Goal: Information Seeking & Learning: Check status

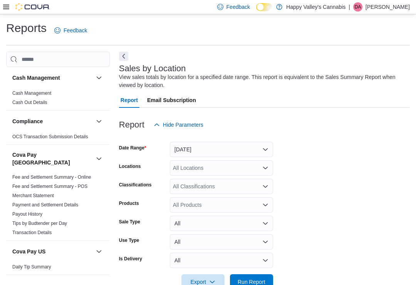
click at [248, 281] on span "Run Report" at bounding box center [252, 282] width 28 height 8
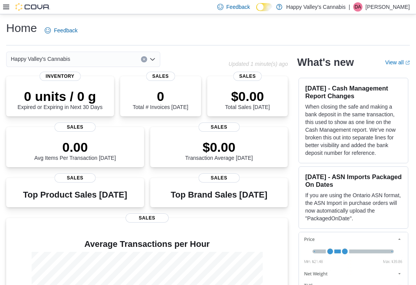
click at [5, 9] on icon at bounding box center [6, 7] width 6 height 5
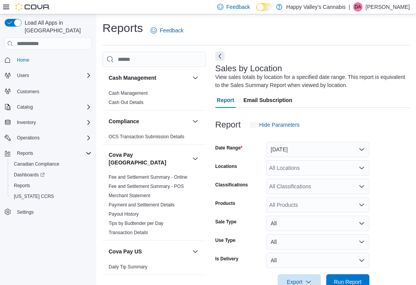
scroll to position [6, 0]
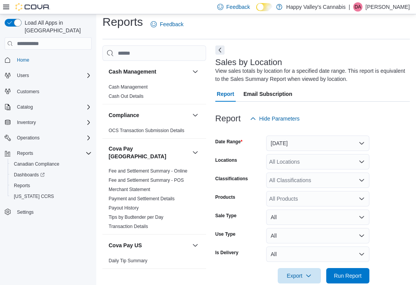
click at [7, 4] on icon at bounding box center [6, 7] width 6 height 6
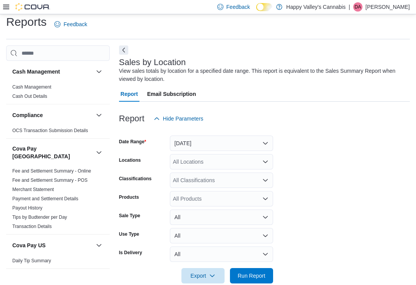
click at [252, 278] on span "Run Report" at bounding box center [252, 276] width 28 height 8
click at [124, 46] on button "Next" at bounding box center [123, 49] width 9 height 9
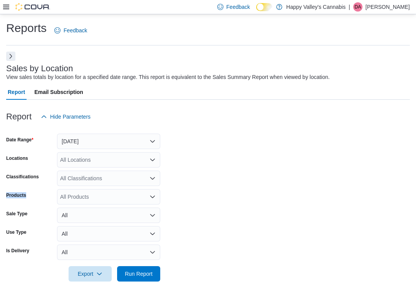
click at [195, 129] on div at bounding box center [208, 128] width 404 height 9
click at [10, 55] on button "Next" at bounding box center [10, 56] width 9 height 9
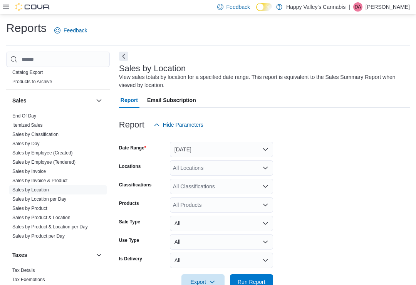
scroll to position [644, 0]
click at [22, 169] on link "Sales by Invoice" at bounding box center [29, 171] width 34 height 5
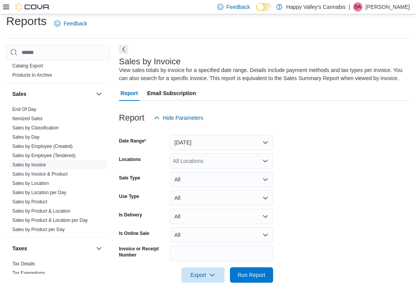
scroll to position [20, 0]
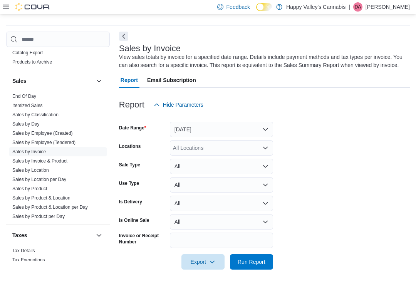
click at [194, 147] on div "All Locations" at bounding box center [221, 147] width 103 height 15
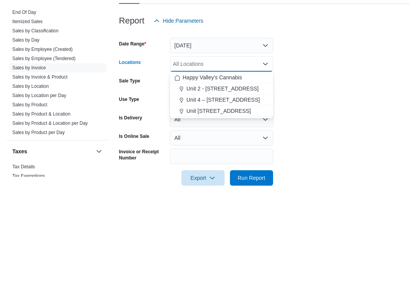
click at [205, 169] on span "Unit 2 - [STREET_ADDRESS]" at bounding box center [222, 173] width 72 height 8
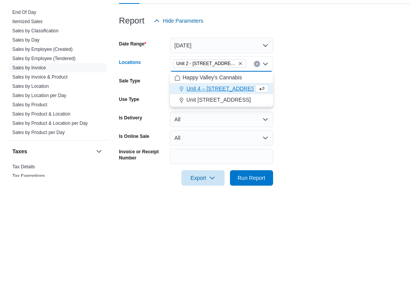
click at [292, 112] on form "Date Range Yesterday Locations Unit 2 - 1115 Gateway Rd. Combo box. Selected. U…" at bounding box center [264, 190] width 291 height 157
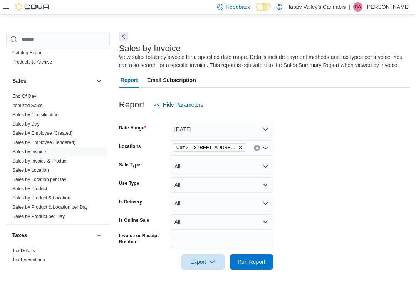
click at [251, 265] on span "Run Report" at bounding box center [252, 262] width 28 height 8
click at [121, 34] on button "Next" at bounding box center [123, 35] width 9 height 9
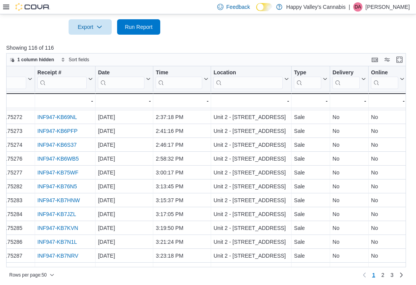
scroll to position [525, 27]
click at [384, 279] on span "2" at bounding box center [382, 275] width 3 height 8
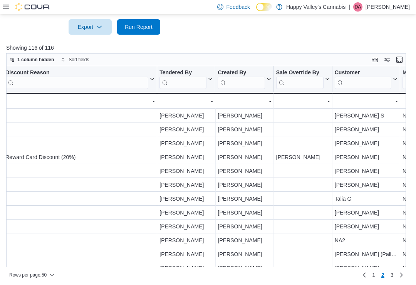
scroll to position [471, 921]
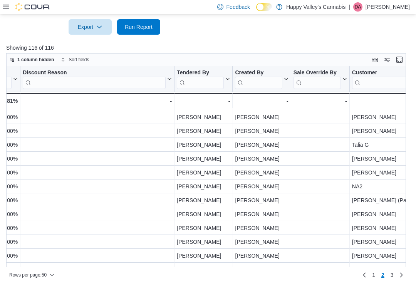
click at [391, 279] on span "3" at bounding box center [392, 275] width 3 height 8
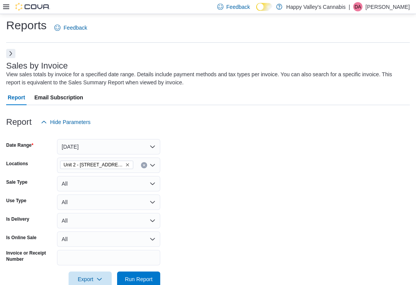
scroll to position [0, 0]
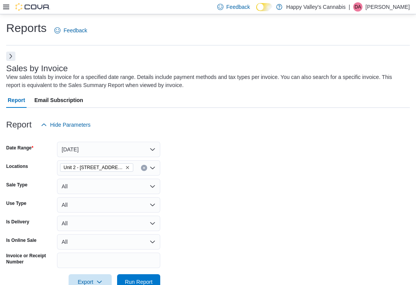
click at [85, 145] on button "Yesterday" at bounding box center [108, 149] width 103 height 15
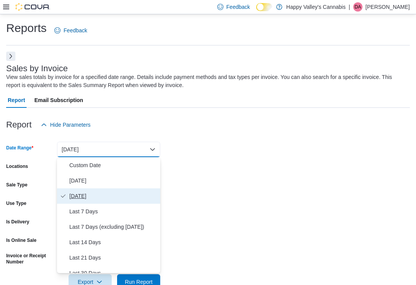
scroll to position [-2, 0]
click at [184, 198] on form "Date Range Yesterday Locations Unit 2 - 1115 Gateway Rd. Sale Type All Use Type…" at bounding box center [208, 210] width 404 height 157
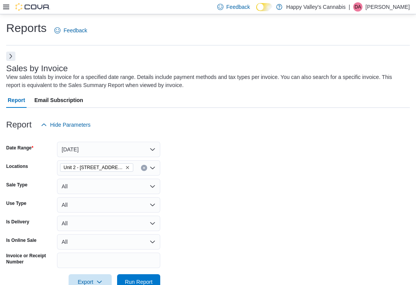
scroll to position [0, 0]
click at [125, 166] on icon "Remove Unit 2 - 1115 Gateway Rd. from selection in this group" at bounding box center [127, 167] width 5 height 5
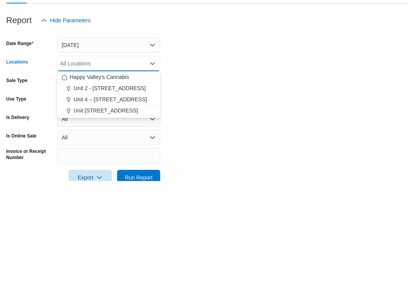
click at [101, 200] on span "Unit 4 – [STREET_ADDRESS]" at bounding box center [111, 204] width 74 height 8
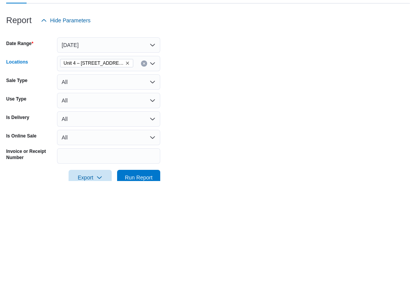
click at [174, 132] on form "Date Range Yesterday Locations Unit 4 – 597 Meadowlark Blvd. Combo box. Selecte…" at bounding box center [208, 210] width 404 height 157
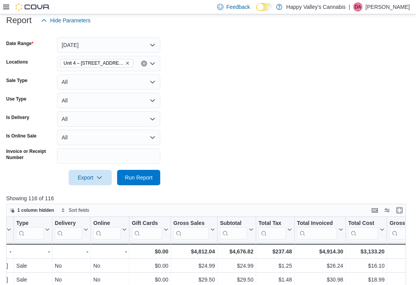
click at [129, 180] on span "Run Report" at bounding box center [139, 178] width 28 height 8
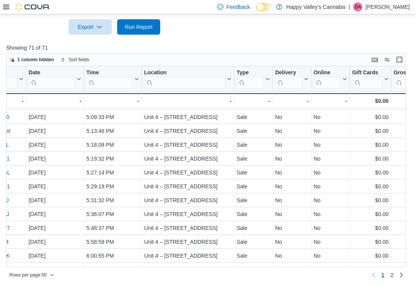
scroll to position [525, 97]
click at [395, 281] on link "2" at bounding box center [391, 275] width 9 height 12
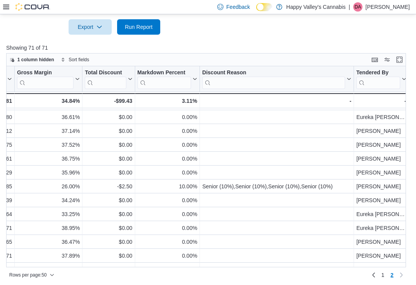
scroll to position [123, 733]
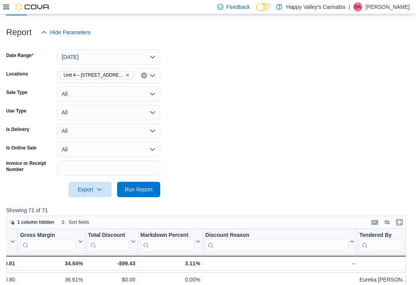
scroll to position [123, 726]
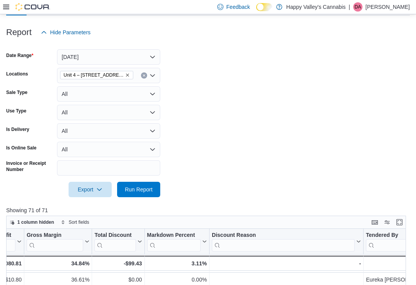
click at [127, 75] on icon "Remove Unit 4 – 597 Meadowlark Blvd. from selection in this group" at bounding box center [127, 75] width 5 height 5
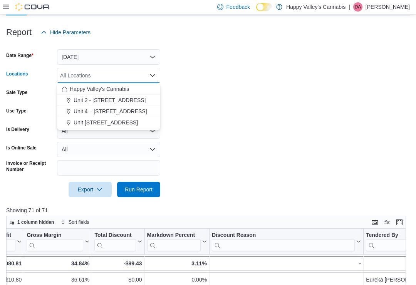
click at [119, 121] on span "Unit [STREET_ADDRESS]" at bounding box center [106, 123] width 64 height 8
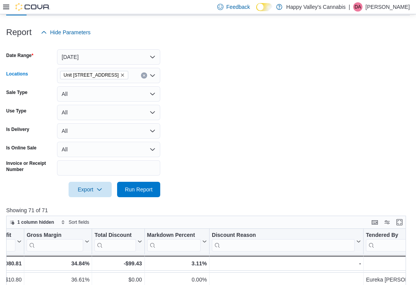
click at [184, 104] on form "Date Range Yesterday Locations Unit 4004-1530 Dakota Street Combo box. Selected…" at bounding box center [208, 118] width 404 height 157
click at [139, 189] on span "Run Report" at bounding box center [139, 190] width 28 height 8
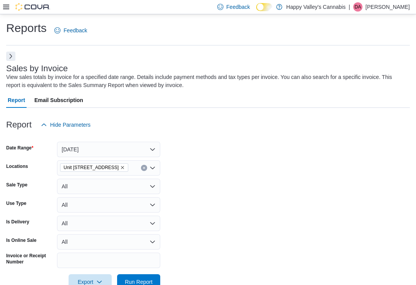
click at [150, 146] on button "Yesterday" at bounding box center [108, 149] width 103 height 15
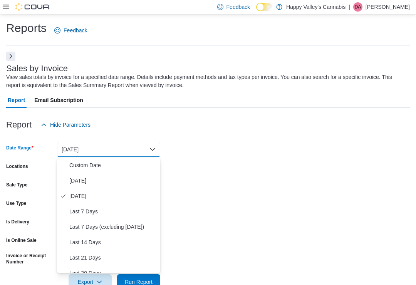
click at [79, 164] on span "Custom Date" at bounding box center [113, 165] width 88 height 9
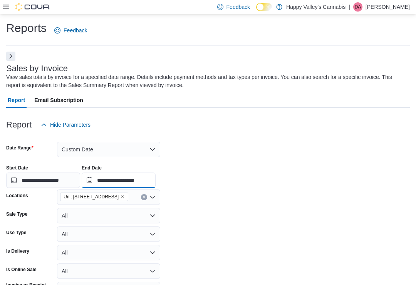
click at [115, 176] on input "**********" at bounding box center [119, 180] width 74 height 15
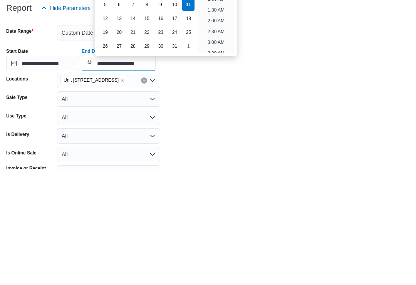
scroll to position [438, 0]
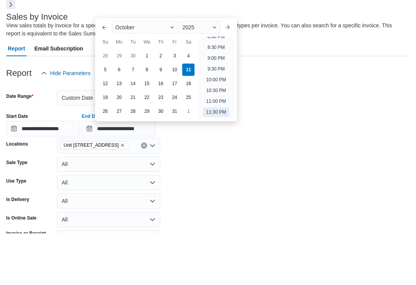
click at [120, 115] on div "6" at bounding box center [119, 121] width 12 height 12
type input "**********"
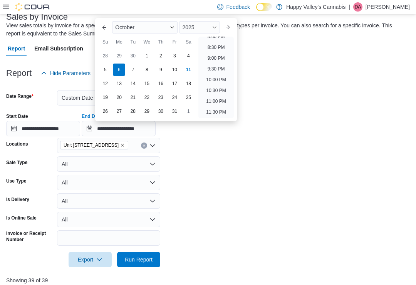
click at [194, 171] on form "**********" at bounding box center [208, 174] width 404 height 186
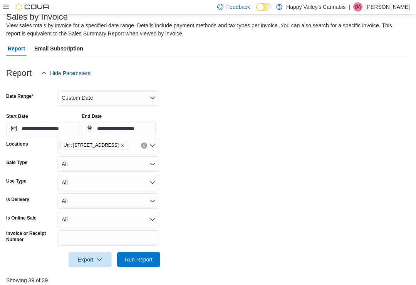
click at [134, 260] on span "Run Report" at bounding box center [139, 260] width 28 height 8
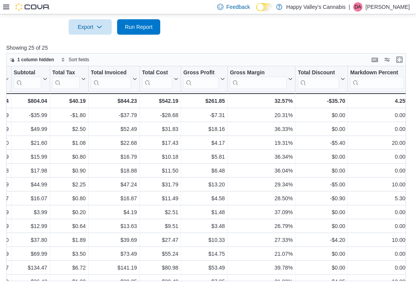
scroll to position [0, 547]
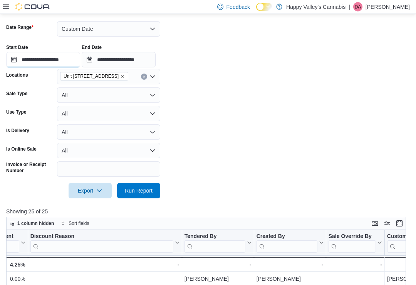
click at [51, 59] on input "**********" at bounding box center [43, 59] width 74 height 15
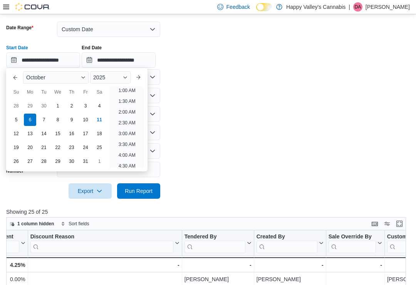
click at [44, 119] on div "7" at bounding box center [44, 120] width 12 height 12
type input "**********"
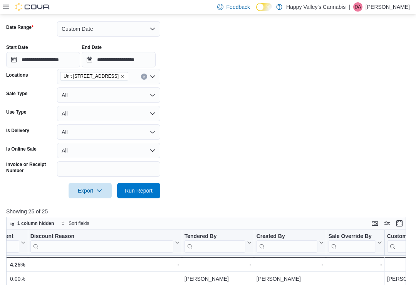
click at [180, 103] on form "**********" at bounding box center [208, 105] width 404 height 186
click at [127, 196] on span "Run Report" at bounding box center [139, 190] width 34 height 15
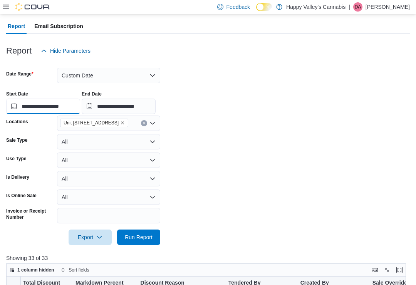
click at [38, 101] on input "**********" at bounding box center [43, 106] width 74 height 15
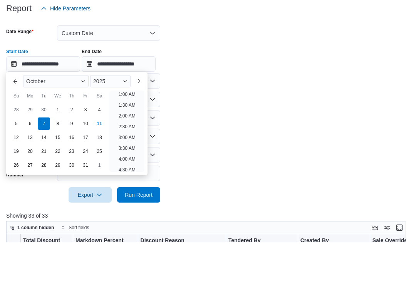
click at [55, 160] on div "8" at bounding box center [58, 166] width 12 height 12
type input "**********"
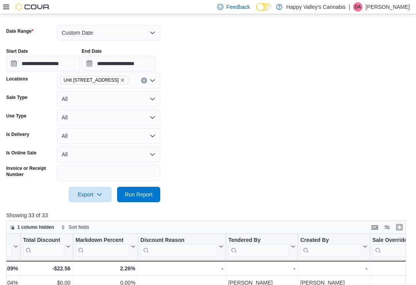
click at [192, 143] on form "**********" at bounding box center [208, 109] width 404 height 186
click at [131, 194] on span "Run Report" at bounding box center [139, 195] width 28 height 8
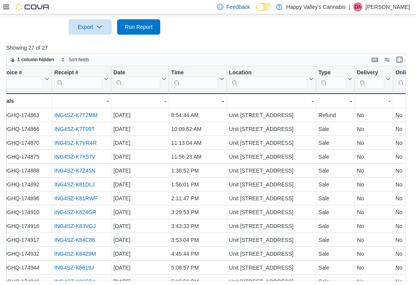
click at [67, 145] on link "ING4SZ-K7VR4R" at bounding box center [75, 143] width 42 height 6
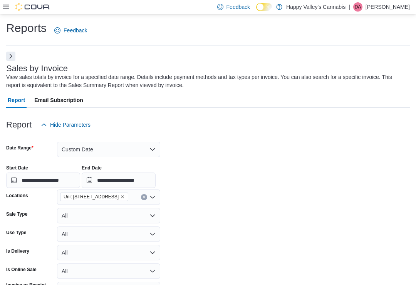
click at [8, 53] on button "Next" at bounding box center [10, 56] width 9 height 9
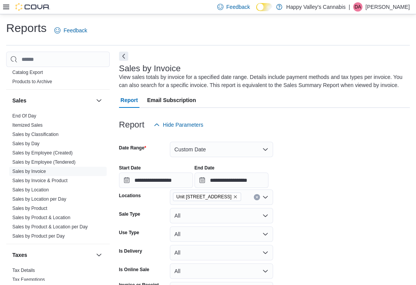
scroll to position [644, 0]
click at [22, 206] on link "Sales by Product" at bounding box center [29, 208] width 35 height 5
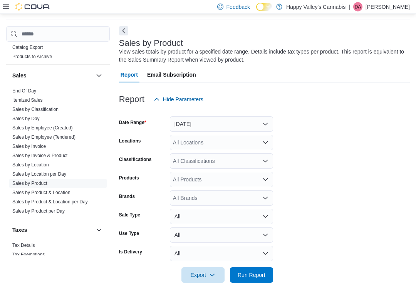
click at [122, 30] on button "Next" at bounding box center [123, 31] width 9 height 9
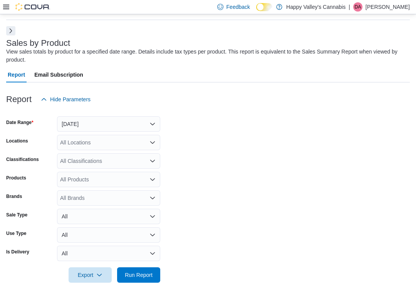
click at [77, 144] on div "All Locations" at bounding box center [108, 142] width 103 height 15
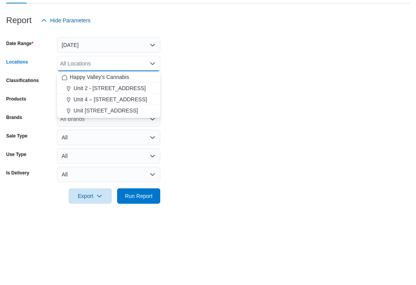
click at [96, 186] on span "Unit [STREET_ADDRESS]" at bounding box center [106, 190] width 64 height 8
click at [188, 107] on form "Date Range Yesterday Locations Unit 4004-1530 Dakota Street Combo box. Selected…" at bounding box center [208, 195] width 404 height 176
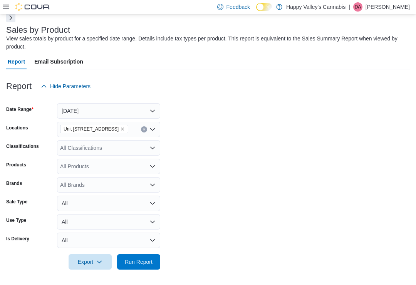
click at [139, 265] on span "Run Report" at bounding box center [139, 262] width 28 height 8
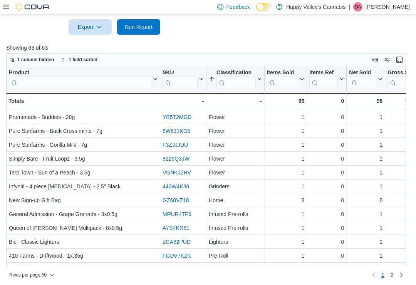
scroll to position [525, 0]
click at [397, 280] on link "Next page" at bounding box center [401, 274] width 9 height 9
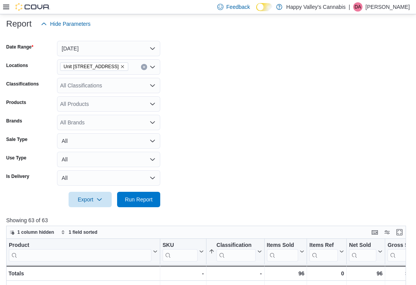
scroll to position [45, 0]
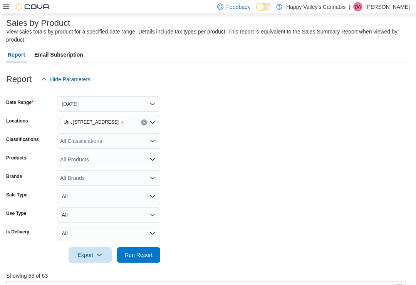
click at [125, 121] on icon "Remove Unit 4004-1530 Dakota Street from selection in this group" at bounding box center [122, 122] width 5 height 5
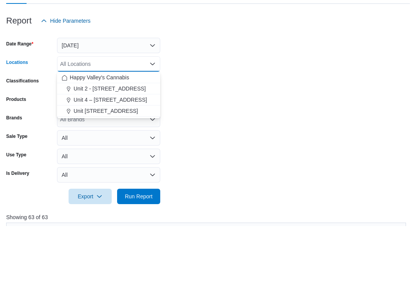
click at [105, 155] on span "Unit 4 – [STREET_ADDRESS]" at bounding box center [111, 159] width 74 height 8
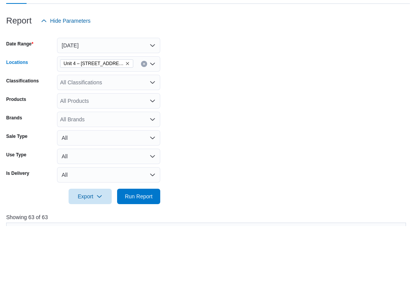
click at [171, 96] on form "Date Range Yesterday Locations Unit 4 – 597 Meadowlark Blvd. Combo box. Selecte…" at bounding box center [208, 175] width 404 height 176
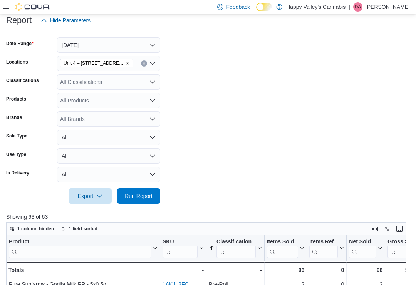
click at [143, 200] on span "Run Report" at bounding box center [139, 195] width 34 height 15
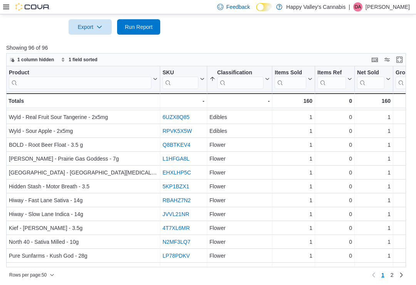
scroll to position [525, 0]
click at [393, 280] on span "2" at bounding box center [392, 275] width 3 height 12
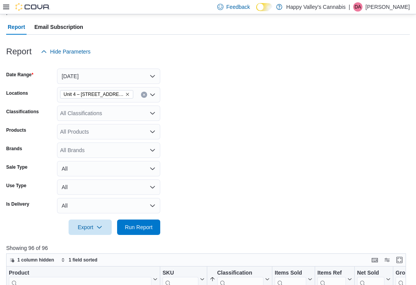
scroll to position [72, 0]
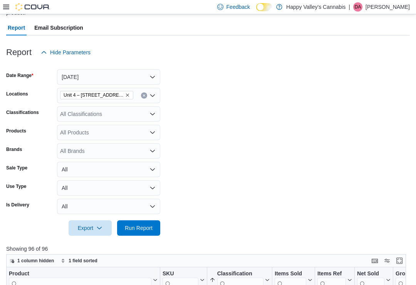
click at [126, 93] on button "Remove Unit 4 – 597 Meadowlark Blvd. from selection in this group" at bounding box center [127, 95] width 5 height 5
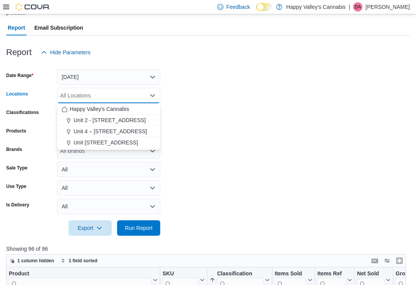
click at [115, 117] on span "Unit 2 - [STREET_ADDRESS]" at bounding box center [110, 120] width 72 height 8
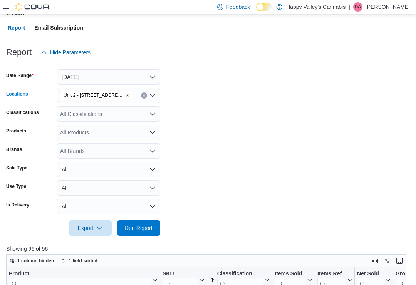
click at [168, 104] on form "Date Range Yesterday Locations Unit 2 - 1115 Gateway Rd. Combo box. Selected. U…" at bounding box center [208, 148] width 404 height 176
click at [139, 233] on span "Run Report" at bounding box center [139, 227] width 34 height 15
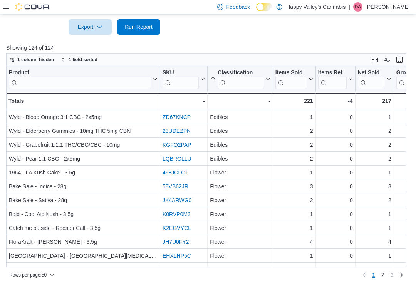
scroll to position [525, 0]
click at [382, 279] on span "2" at bounding box center [382, 275] width 3 height 8
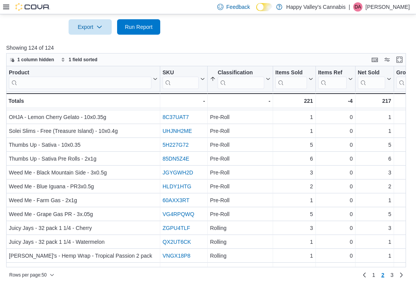
click at [394, 281] on link "3" at bounding box center [391, 275] width 9 height 12
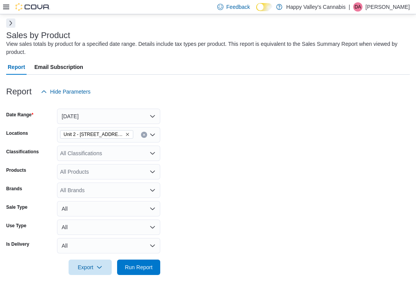
scroll to position [0, 0]
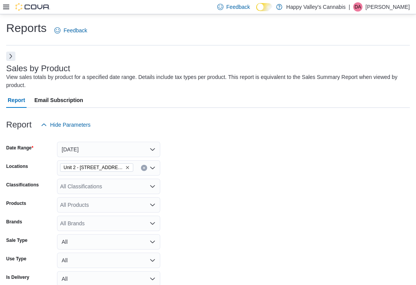
click at [12, 55] on button "Next" at bounding box center [10, 56] width 9 height 9
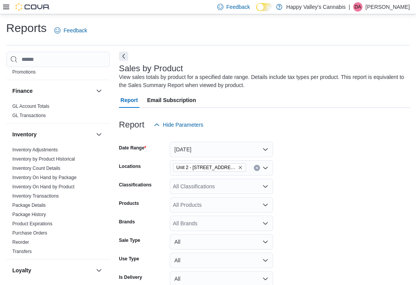
scroll to position [324, 0]
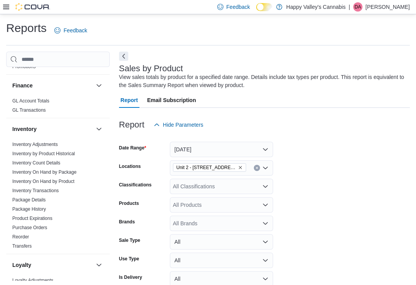
click at [47, 179] on link "Inventory On Hand by Product" at bounding box center [43, 181] width 62 height 5
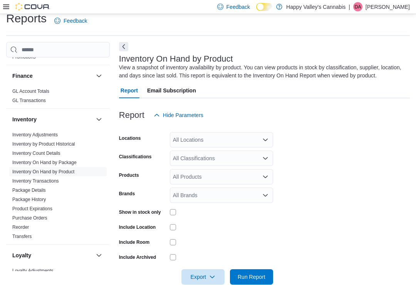
scroll to position [25, 0]
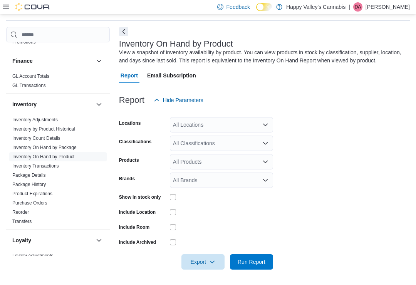
click at [122, 29] on button "Next" at bounding box center [123, 31] width 9 height 9
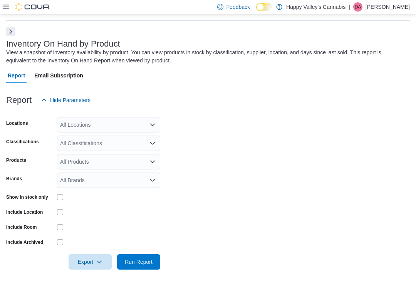
click at [55, 193] on div "Show in stock only" at bounding box center [83, 197] width 154 height 12
click at [94, 139] on div "All Classifications" at bounding box center [108, 143] width 103 height 15
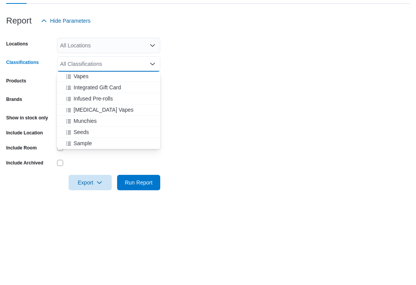
click at [86, 185] on span "Nicotine Vapes" at bounding box center [104, 189] width 60 height 8
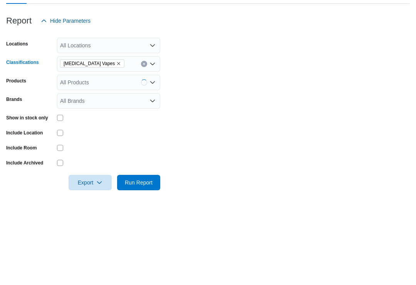
click at [167, 108] on form "Locations All Locations Classifications Nicotine Vapes Combo box. Selected. Nic…" at bounding box center [208, 189] width 404 height 162
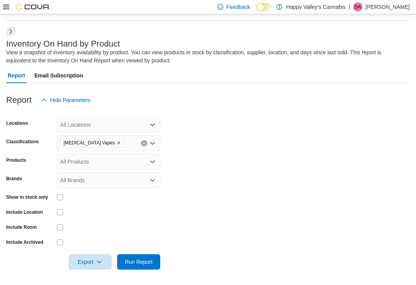
click at [86, 121] on div "All Locations" at bounding box center [108, 124] width 103 height 15
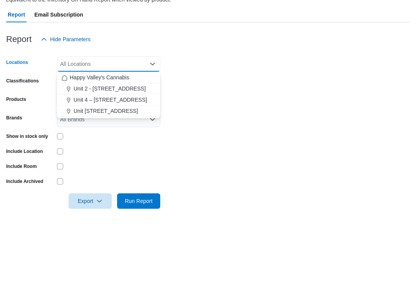
click at [101, 146] on span "Unit 2 - [STREET_ADDRESS]" at bounding box center [110, 150] width 72 height 8
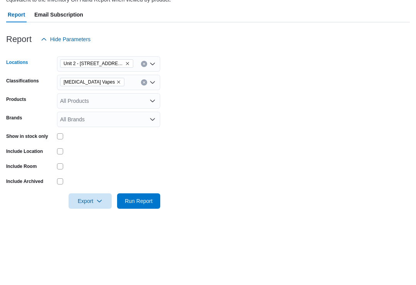
click at [179, 108] on form "Locations Unit 2 - 1115 Gateway Rd. Combo box. Selected. Unit 2 - 1115 Gateway …" at bounding box center [208, 189] width 404 height 162
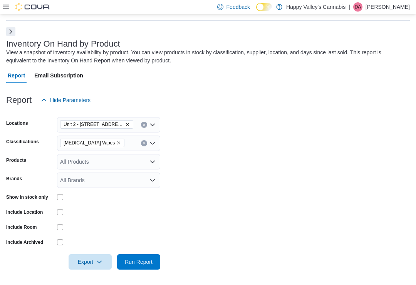
click at [135, 258] on span "Run Report" at bounding box center [139, 261] width 34 height 15
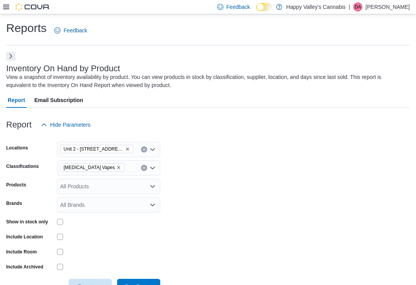
click at [125, 148] on icon "Remove Unit 2 - 1115 Gateway Rd. from selection in this group" at bounding box center [127, 149] width 5 height 5
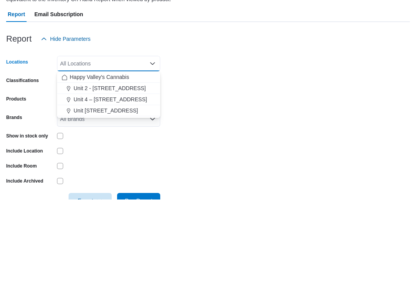
click at [98, 181] on span "Unit 4 – [STREET_ADDRESS]" at bounding box center [111, 185] width 74 height 8
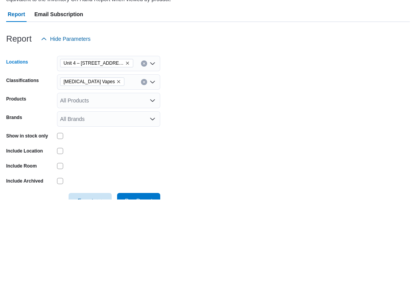
click at [183, 132] on form "Locations Unit 4 – 597 Meadowlark Blvd. Combo box. Selected. Unit 4 – 597 Meado…" at bounding box center [208, 213] width 404 height 162
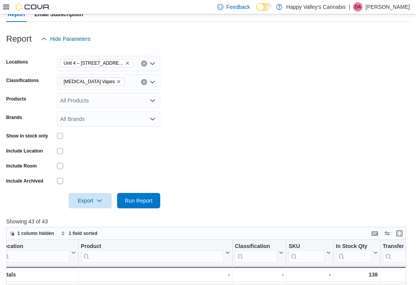
click at [135, 204] on span "Run Report" at bounding box center [139, 201] width 28 height 8
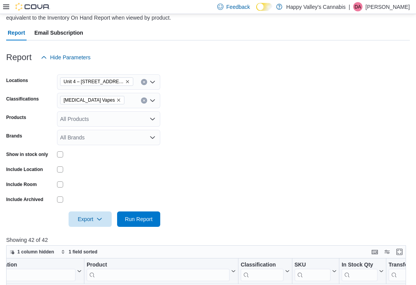
scroll to position [67, 0]
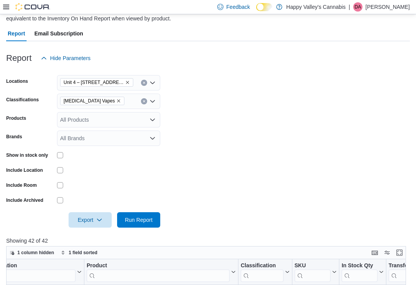
click at [125, 81] on icon "Remove Unit 4 – 597 Meadowlark Blvd. from selection in this group" at bounding box center [127, 82] width 5 height 5
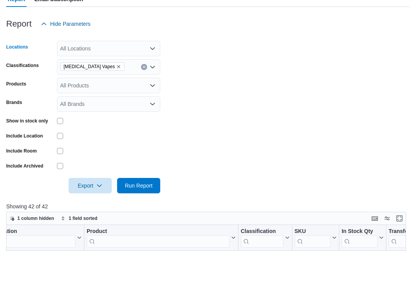
click at [149, 75] on div "All Locations Combo box. Selected. Combo box input. All Locations. Type some te…" at bounding box center [108, 82] width 103 height 15
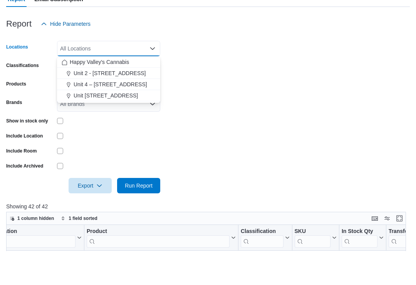
click at [109, 126] on span "Unit [STREET_ADDRESS]" at bounding box center [106, 130] width 64 height 8
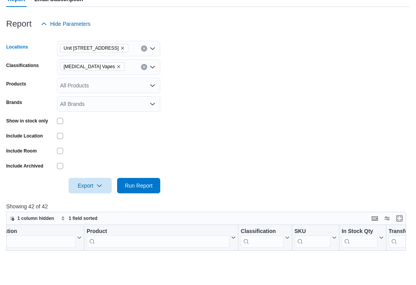
click at [183, 91] on form "Locations Unit 4004-1530 Dakota Street Combo box. Selected. Unit 4004-1530 Dako…" at bounding box center [208, 147] width 404 height 162
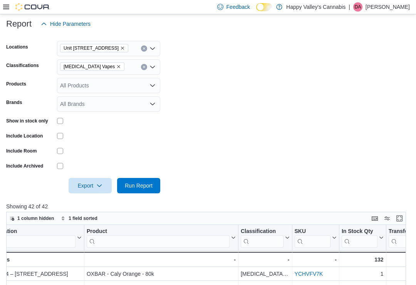
click at [141, 183] on span "Run Report" at bounding box center [139, 186] width 28 height 8
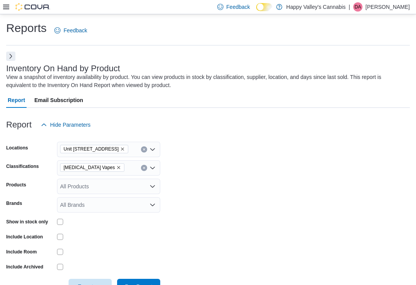
click at [11, 55] on button "Next" at bounding box center [10, 56] width 9 height 9
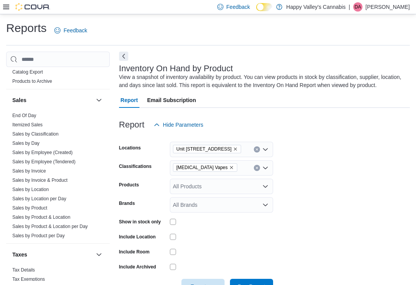
scroll to position [644, 0]
click at [122, 54] on button "Next" at bounding box center [123, 56] width 9 height 9
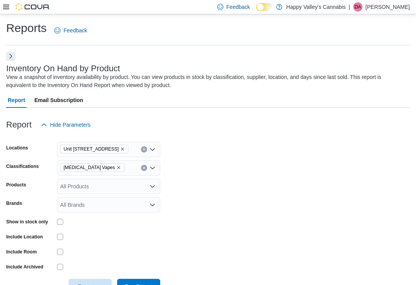
click at [116, 165] on button "Remove Nicotine Vapes from selection in this group" at bounding box center [118, 167] width 5 height 5
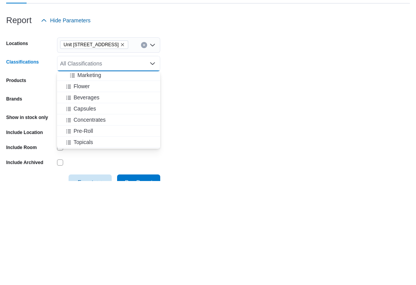
scroll to position [265, 0]
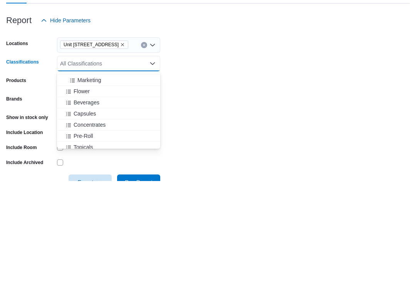
click at [79, 192] on span "Flower" at bounding box center [82, 196] width 16 height 8
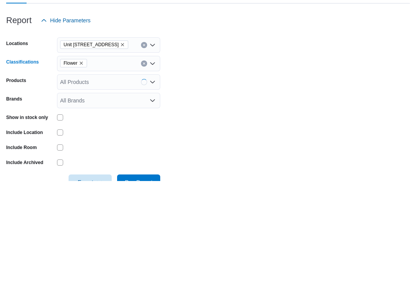
click at [189, 132] on form "Locations Unit 4004-1530 Dakota Street Classifications Flower Combo box. Select…" at bounding box center [208, 213] width 404 height 162
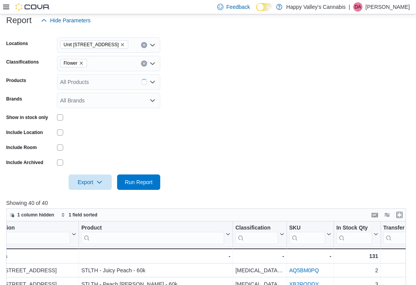
click at [124, 189] on span "Run Report" at bounding box center [139, 181] width 34 height 15
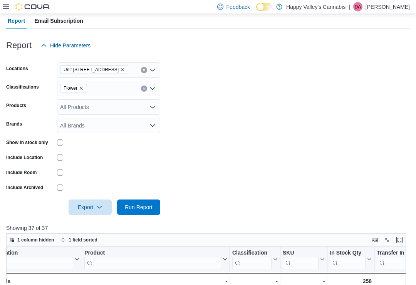
scroll to position [75, 0]
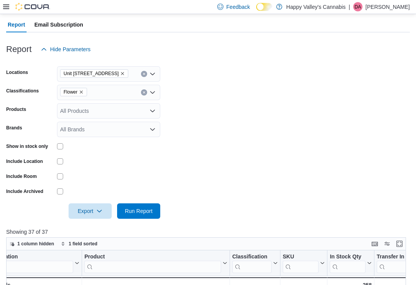
click at [125, 72] on icon "Remove Unit 4004-1530 Dakota Street from selection in this group" at bounding box center [122, 74] width 5 height 5
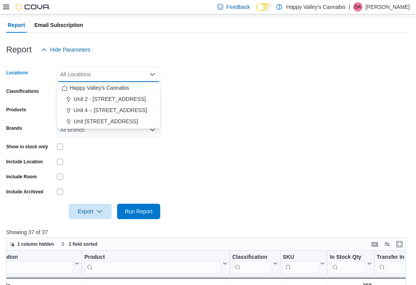
click at [107, 98] on span "Unit 2 - [STREET_ADDRESS]" at bounding box center [110, 99] width 72 height 8
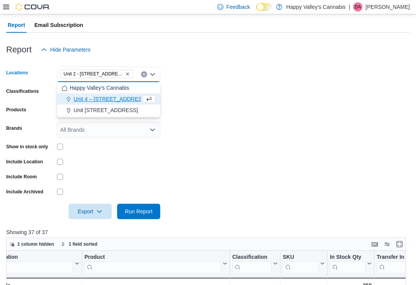
click at [172, 97] on form "Locations Unit 2 - 1115 Gateway Rd. Combo box. Selected. Unit 2 - 1115 Gateway …" at bounding box center [208, 138] width 404 height 162
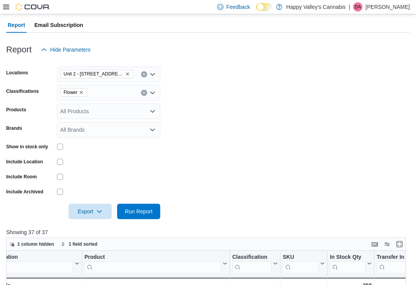
scroll to position [75, 0]
click at [135, 213] on span "Run Report" at bounding box center [139, 211] width 28 height 8
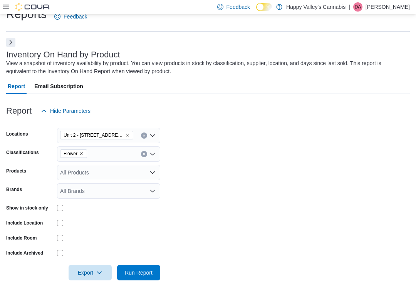
scroll to position [0, 0]
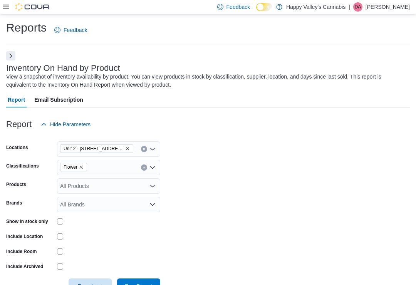
click at [125, 146] on button "Remove Unit 2 - 1115 Gateway Rd. from selection in this group" at bounding box center [127, 148] width 5 height 5
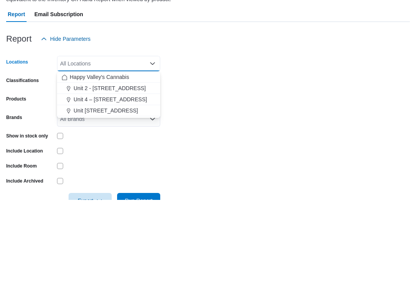
click at [107, 181] on span "Unit 4 – [STREET_ADDRESS]" at bounding box center [111, 185] width 74 height 8
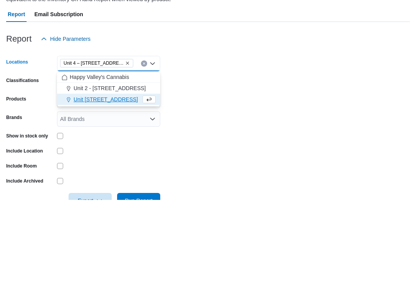
click at [174, 132] on form "Locations Unit 4 – 597 Meadowlark Blvd. Combo box. Selected. Unit 4 – 597 Meado…" at bounding box center [208, 213] width 404 height 162
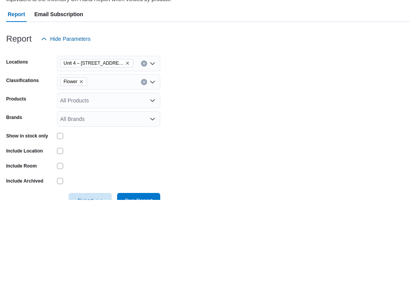
scroll to position [86, 0]
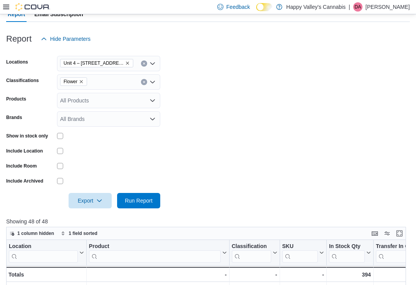
click at [134, 201] on span "Run Report" at bounding box center [139, 201] width 28 height 8
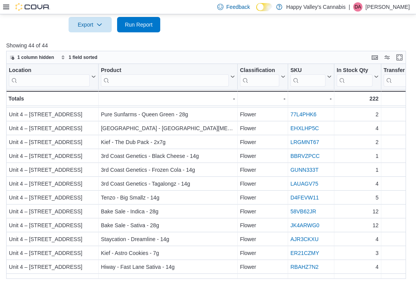
scroll to position [8, 0]
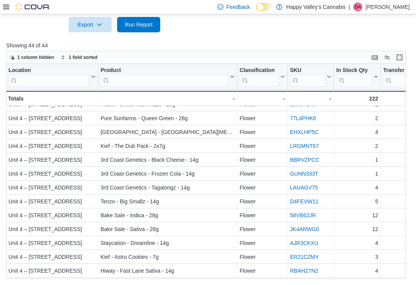
click at [304, 226] on link "JK4ARWG0" at bounding box center [304, 229] width 29 height 6
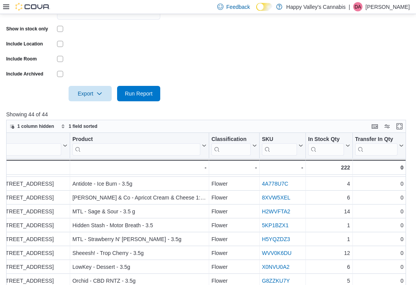
scroll to position [0, 0]
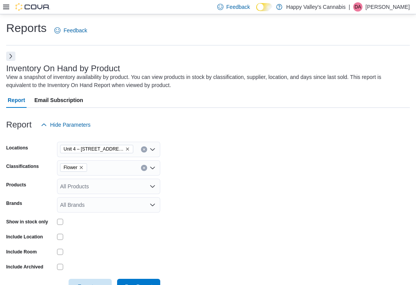
click at [144, 39] on div "Reports Feedback" at bounding box center [208, 30] width 404 height 20
click at [10, 52] on button "Next" at bounding box center [10, 56] width 9 height 9
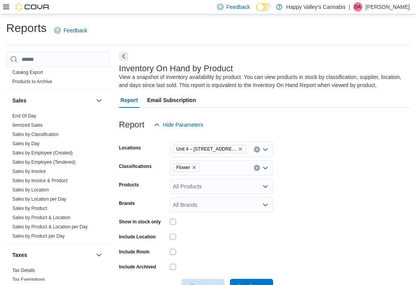
scroll to position [644, 0]
click at [27, 188] on link "Sales by Location" at bounding box center [30, 190] width 37 height 5
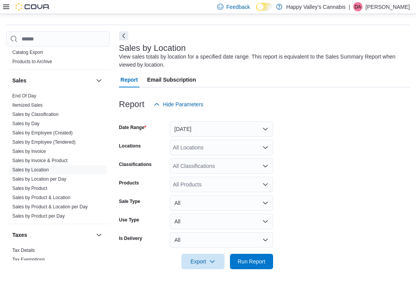
click at [122, 34] on button "Next" at bounding box center [123, 36] width 9 height 9
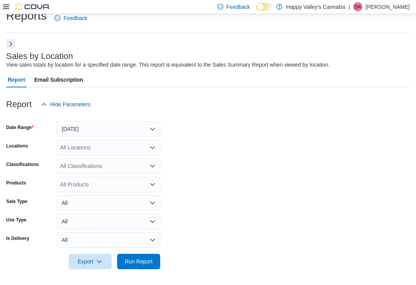
scroll to position [12, 0]
click at [75, 131] on button "Yesterday" at bounding box center [108, 129] width 103 height 15
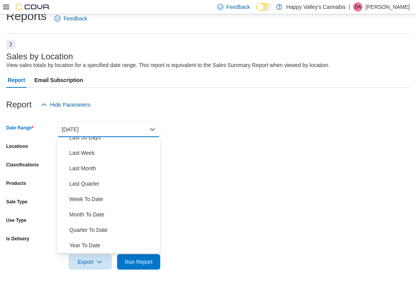
scroll to position [116, 0]
click at [81, 212] on span "Month To Date" at bounding box center [113, 214] width 88 height 9
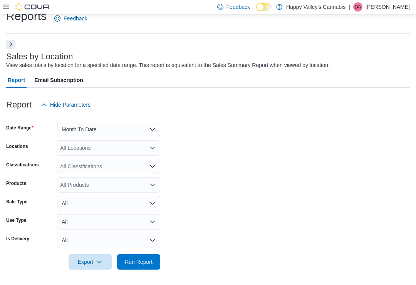
click at [131, 261] on span "Run Report" at bounding box center [139, 262] width 28 height 8
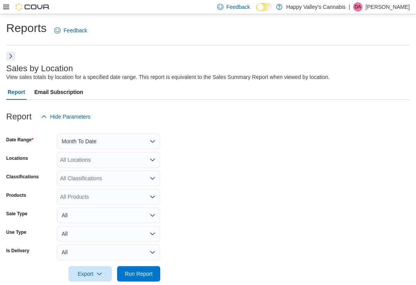
scroll to position [0, 122]
click at [77, 178] on div "All Classifications" at bounding box center [108, 178] width 103 height 15
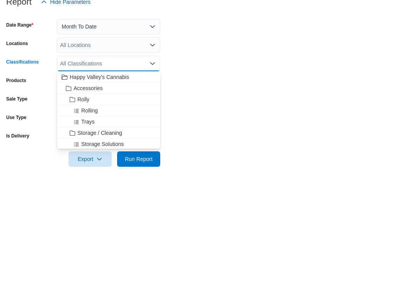
scroll to position [0, 0]
click at [81, 199] on span "Accessories" at bounding box center [88, 203] width 29 height 8
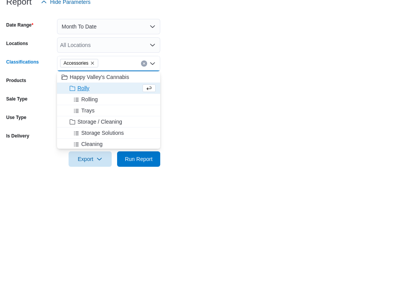
click at [185, 124] on form "Date Range Month To Date Locations All Locations Classifications Accessories Co…" at bounding box center [208, 202] width 404 height 157
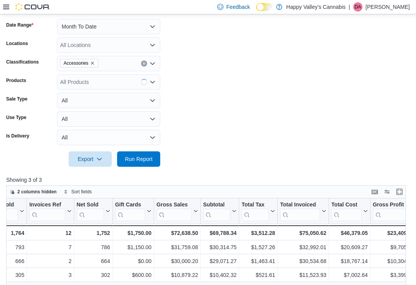
click at [133, 163] on span "Run Report" at bounding box center [139, 159] width 28 height 8
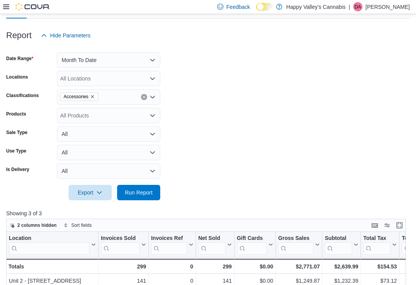
scroll to position [81, 0]
click at [92, 95] on icon "Remove Accessories from selection in this group" at bounding box center [92, 96] width 5 height 5
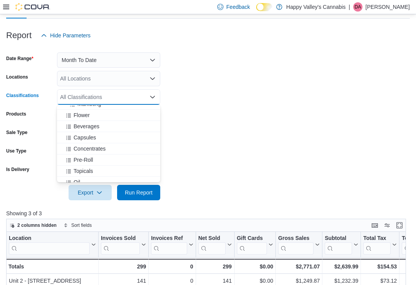
scroll to position [275, 0]
click at [81, 114] on span "Flower" at bounding box center [82, 115] width 16 height 8
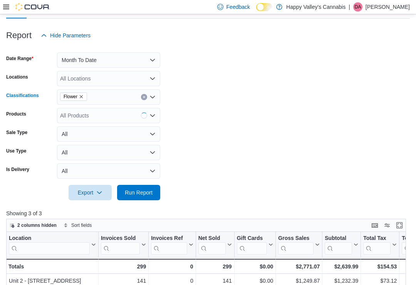
click at [191, 113] on form "Date Range Month To Date Locations All Locations Classifications Flower Combo b…" at bounding box center [208, 121] width 404 height 157
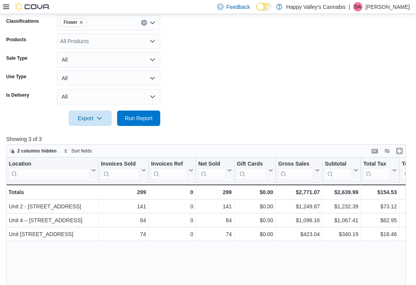
scroll to position [156, 0]
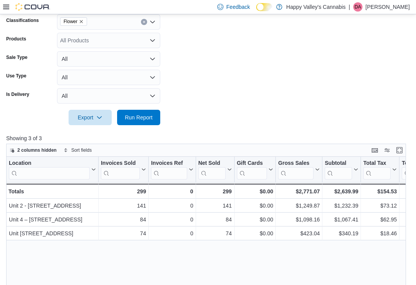
click at [146, 118] on span "Run Report" at bounding box center [139, 118] width 28 height 8
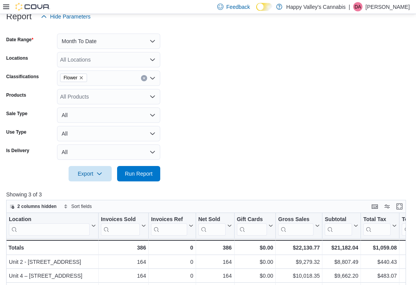
scroll to position [100, 0]
click at [82, 75] on icon "Remove Flower from selection in this group" at bounding box center [81, 77] width 5 height 5
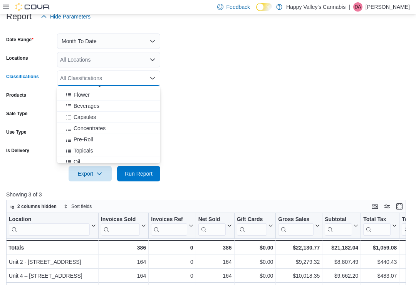
scroll to position [278, 0]
click at [79, 103] on span "Beverages" at bounding box center [87, 105] width 26 height 8
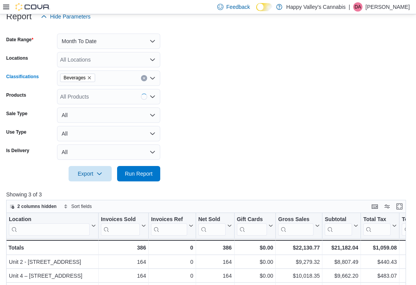
click at [185, 115] on form "Date Range Month To Date Locations All Locations Classifications Beverages Comb…" at bounding box center [208, 102] width 404 height 157
click at [141, 173] on span "Run Report" at bounding box center [139, 173] width 28 height 8
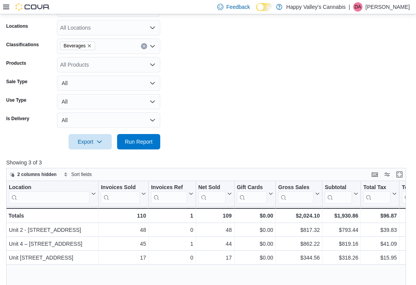
scroll to position [132, 0]
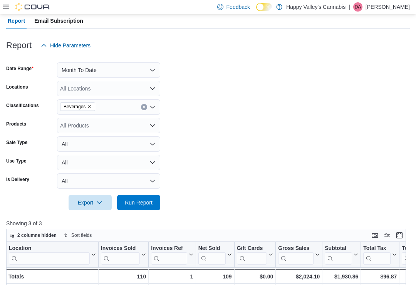
click at [89, 107] on icon "Remove Beverages from selection in this group" at bounding box center [89, 106] width 5 height 5
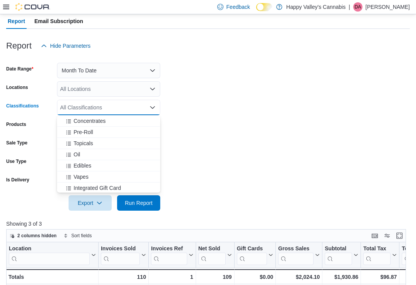
scroll to position [314, 0]
click at [79, 118] on span "Concentrates" at bounding box center [90, 120] width 32 height 8
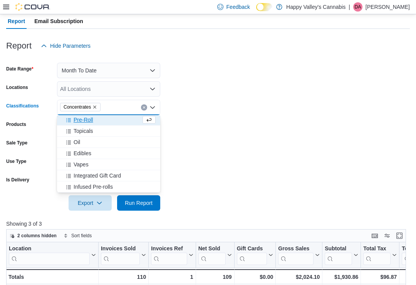
scroll to position [313, 0]
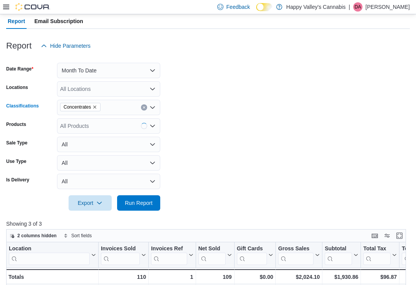
click at [173, 119] on form "Date Range Month To Date Locations All Locations Classifications Concentrates C…" at bounding box center [208, 132] width 404 height 157
click at [141, 210] on span "Run Report" at bounding box center [139, 202] width 34 height 15
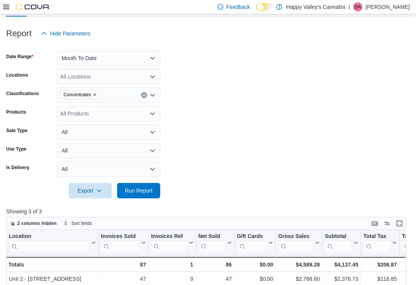
scroll to position [75, 0]
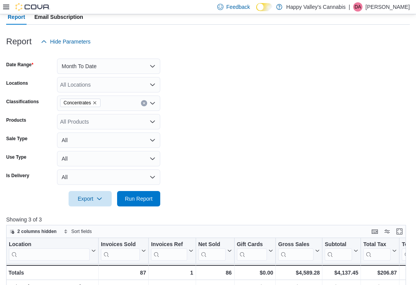
click at [97, 101] on icon "Remove Concentrates from selection in this group" at bounding box center [94, 103] width 5 height 5
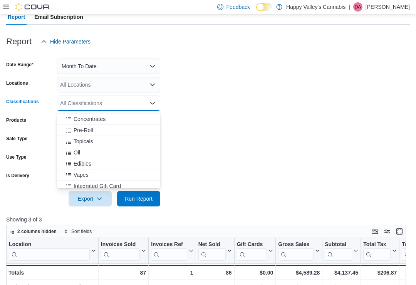
scroll to position [311, 0]
click at [78, 126] on span "Pre-Roll" at bounding box center [84, 130] width 20 height 8
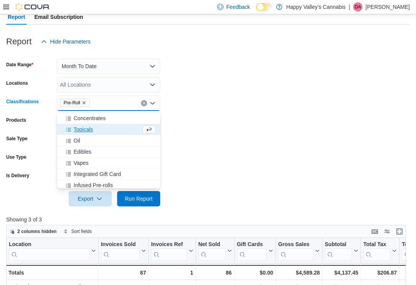
click at [173, 118] on form "Date Range Month To Date Locations All Locations Classifications Pre-Roll Combo…" at bounding box center [208, 127] width 404 height 157
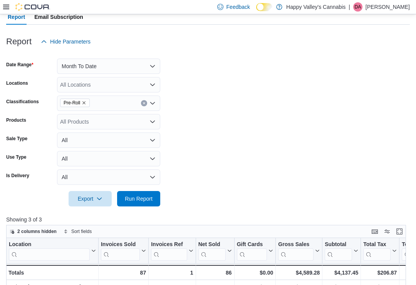
click at [132, 202] on span "Run Report" at bounding box center [139, 199] width 28 height 8
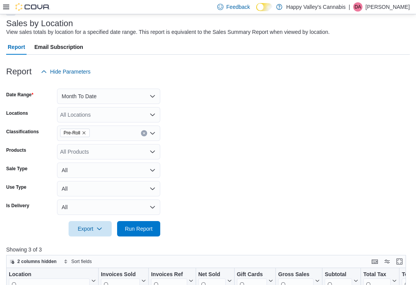
scroll to position [44, 0]
click at [84, 131] on button "Remove Pre-Roll from selection in this group" at bounding box center [84, 133] width 5 height 5
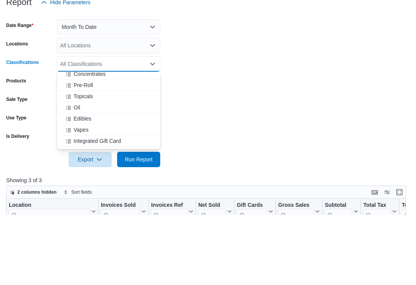
scroll to position [317, 0]
click at [80, 184] on span "Edibles" at bounding box center [83, 188] width 18 height 8
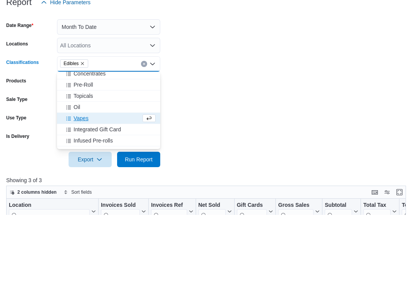
click at [185, 104] on form "Date Range Month To Date Locations All Locations Classifications Edibles Combo …" at bounding box center [208, 158] width 404 height 157
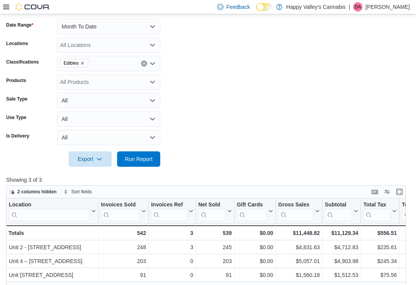
click at [134, 166] on span "Run Report" at bounding box center [139, 158] width 34 height 15
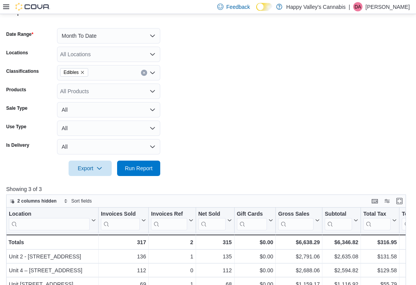
scroll to position [106, 0]
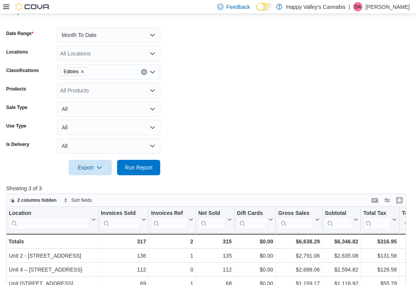
click at [82, 71] on icon "Remove Edibles from selection in this group" at bounding box center [82, 72] width 5 height 5
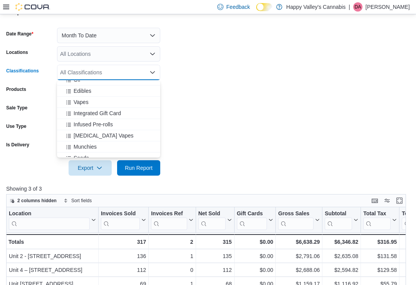
scroll to position [353, 0]
click at [79, 101] on span "Vapes" at bounding box center [81, 101] width 15 height 8
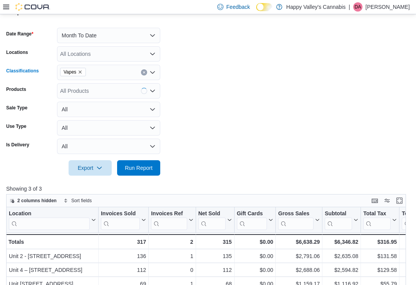
click at [175, 102] on form "Date Range Month To Date Locations All Locations Classifications Vapes Combo bo…" at bounding box center [208, 96] width 404 height 157
click at [131, 168] on span "Run Report" at bounding box center [139, 168] width 28 height 8
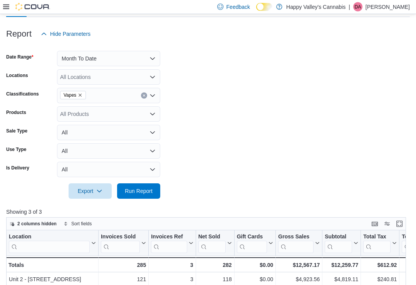
scroll to position [82, 0]
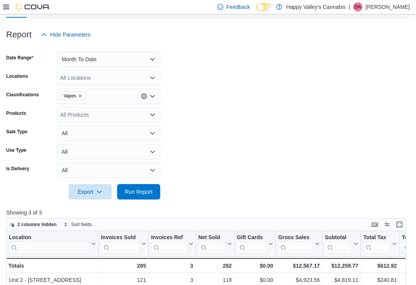
click at [79, 94] on button "Remove Vapes from selection in this group" at bounding box center [80, 96] width 5 height 5
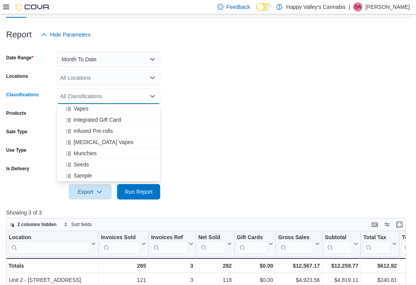
scroll to position [370, 0]
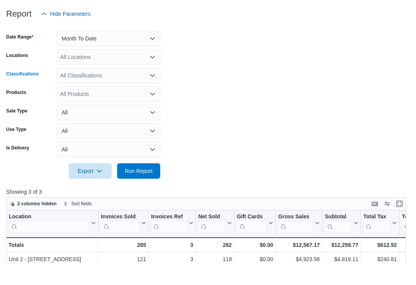
click at [87, 89] on div "All Classifications Combo box. Selected. Combo box input. All Classifications. …" at bounding box center [108, 96] width 103 height 15
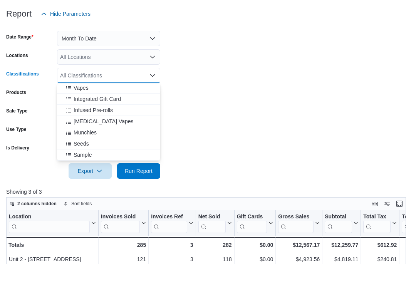
click at [82, 138] on span "Nicotine Vapes" at bounding box center [104, 142] width 60 height 8
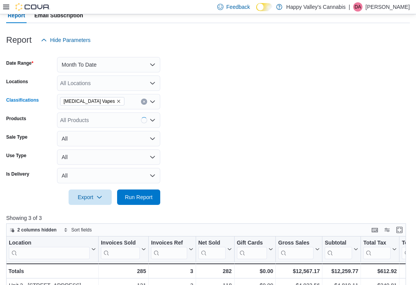
scroll to position [72, 0]
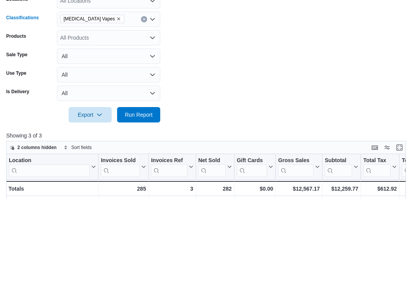
click at [138, 198] on span "Run Report" at bounding box center [139, 202] width 28 height 8
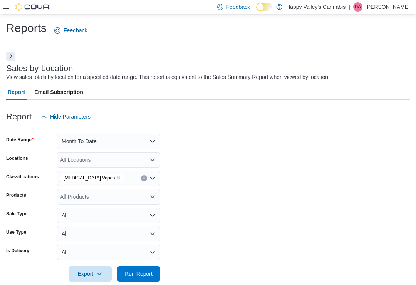
click at [116, 178] on icon "Remove Nicotine Vapes from selection in this group" at bounding box center [118, 178] width 5 height 5
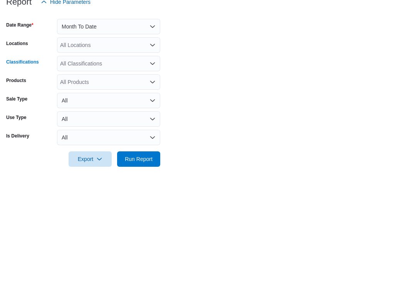
click at [39, 174] on label "Classifications" at bounding box center [22, 177] width 33 height 6
click at [60, 174] on input "Classifications" at bounding box center [60, 178] width 1 height 9
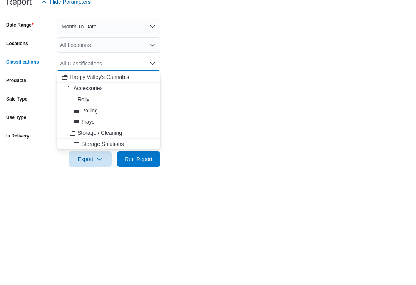
click at [211, 124] on form "Date Range Month To Date Locations All Locations Classifications All Classifica…" at bounding box center [208, 202] width 404 height 157
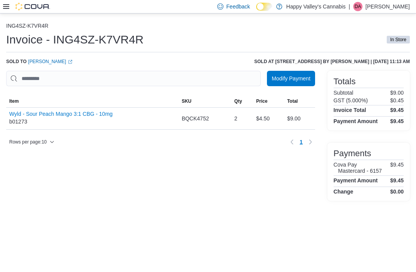
click at [41, 62] on link "Stacy Z (opens in a new tab or window)" at bounding box center [50, 62] width 44 height 6
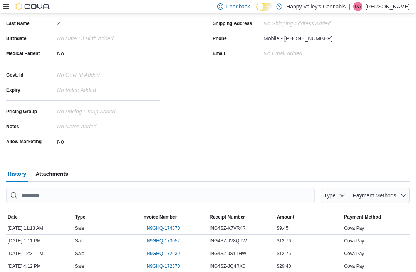
scroll to position [107, 0]
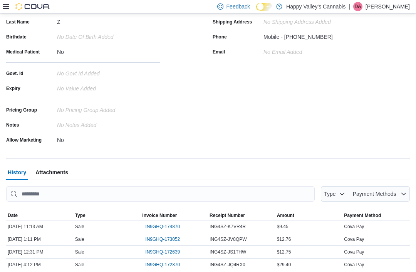
click at [156, 265] on span "IN9GHQ-172370" at bounding box center [162, 265] width 35 height 6
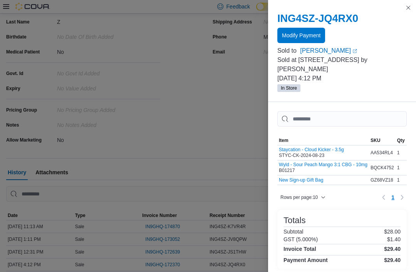
click at [404, 7] on button "Close this dialog" at bounding box center [408, 7] width 9 height 9
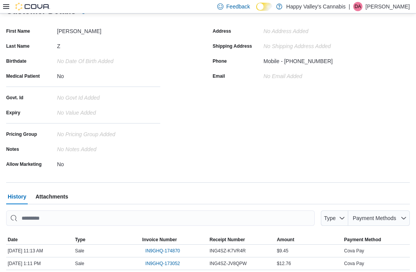
scroll to position [0, 0]
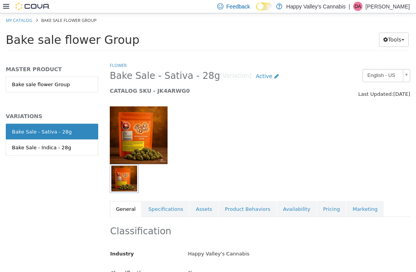
scroll to position [25, 0]
click at [325, 205] on link "Pricing" at bounding box center [331, 209] width 29 height 16
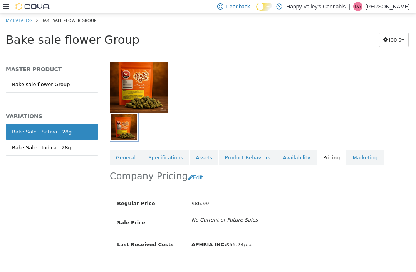
scroll to position [51, 1]
click at [143, 272] on link "View Location Level Pricing" at bounding box center [150, 277] width 68 height 6
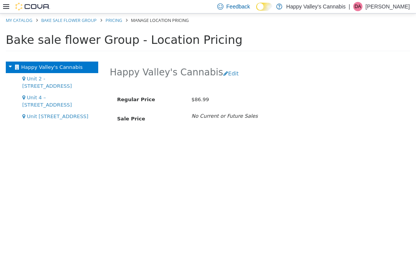
click at [55, 80] on span "Unit 2 - [STREET_ADDRESS]" at bounding box center [47, 82] width 50 height 13
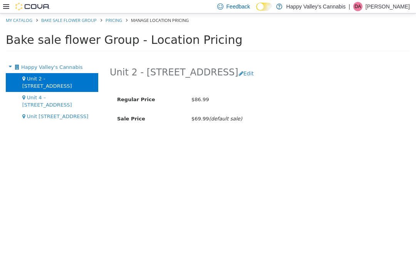
click at [41, 95] on span "Unit 4 – [STREET_ADDRESS]" at bounding box center [47, 101] width 50 height 13
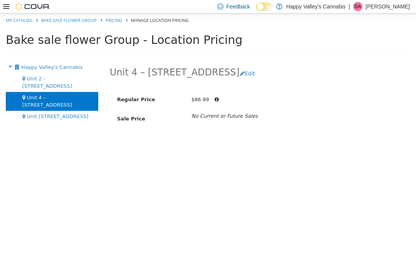
click at [36, 114] on span "Unit [STREET_ADDRESS]" at bounding box center [58, 117] width 62 height 6
